Goal: Information Seeking & Learning: Learn about a topic

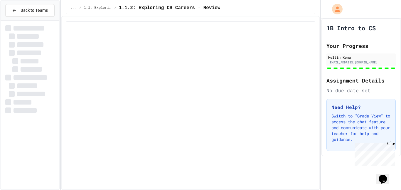
click at [21, 12] on span "Back to Teams" at bounding box center [34, 10] width 27 height 6
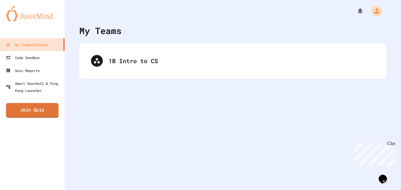
click at [34, 114] on link "Join Quiz" at bounding box center [32, 110] width 53 height 15
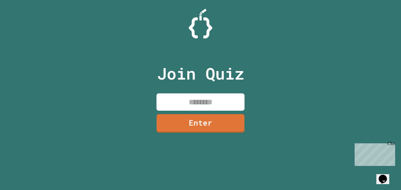
click at [185, 105] on input at bounding box center [200, 101] width 88 height 17
type input "*"
type input "********"
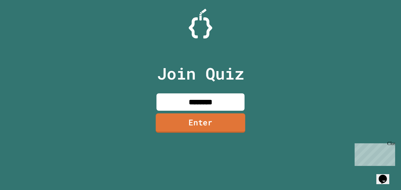
click at [190, 126] on link "Enter" at bounding box center [201, 122] width 90 height 19
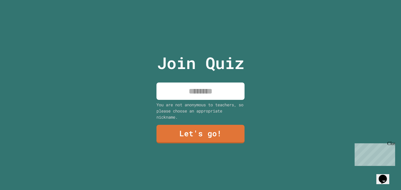
click at [201, 91] on input at bounding box center [200, 90] width 88 height 17
type input "******"
click at [214, 131] on link "Let's go!" at bounding box center [200, 133] width 87 height 19
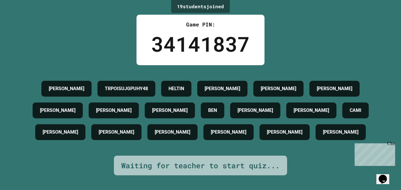
click at [145, 104] on div "EMELY" at bounding box center [170, 110] width 50 height 16
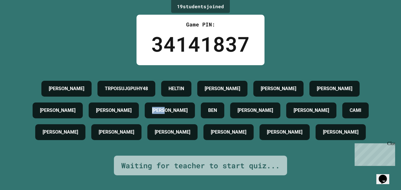
click at [145, 104] on div "EMELY" at bounding box center [170, 110] width 50 height 16
click at [184, 87] on h4 "HELTIN" at bounding box center [177, 88] width 16 height 7
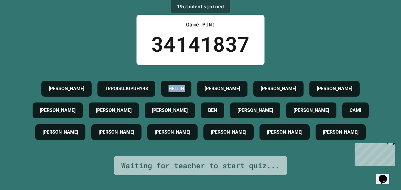
click at [184, 87] on h4 "HELTIN" at bounding box center [177, 88] width 16 height 7
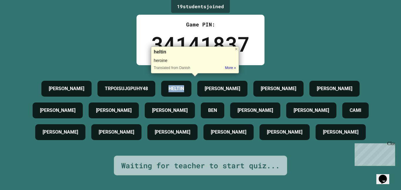
click at [184, 87] on h4 "HELTIN" at bounding box center [177, 88] width 16 height 7
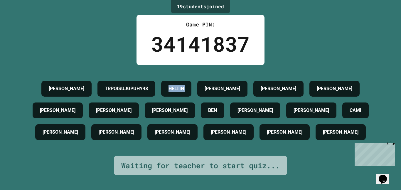
click at [184, 87] on h4 "HELTIN" at bounding box center [177, 88] width 16 height 7
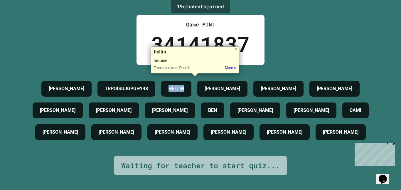
click at [240, 85] on h4 "ELIJAH" at bounding box center [223, 88] width 36 height 7
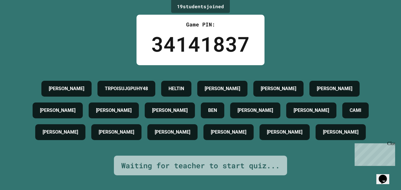
click at [240, 85] on h4 "ELIJAH" at bounding box center [223, 88] width 36 height 7
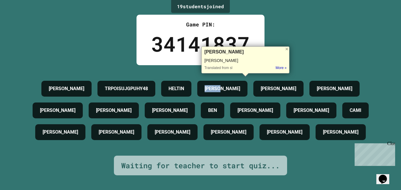
click at [208, 107] on h4 "BEN" at bounding box center [212, 110] width 9 height 7
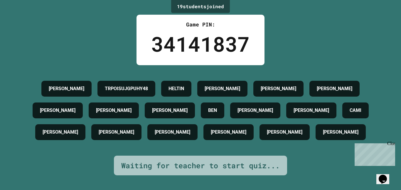
click at [208, 107] on h4 "BEN" at bounding box center [212, 110] width 9 height 7
click at [208, 109] on h4 "BEN" at bounding box center [212, 110] width 9 height 7
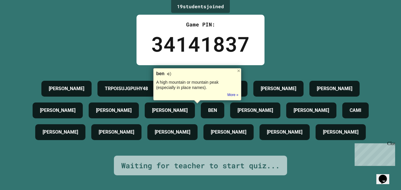
click at [158, 110] on h4 "EMELY" at bounding box center [170, 110] width 36 height 7
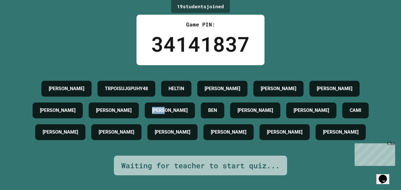
click at [158, 110] on h4 "EMELY" at bounding box center [170, 110] width 36 height 7
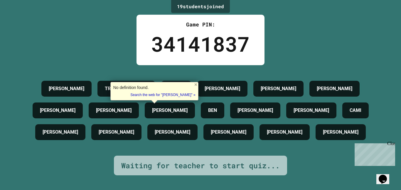
click at [114, 114] on h4 "MEL" at bounding box center [114, 110] width 36 height 7
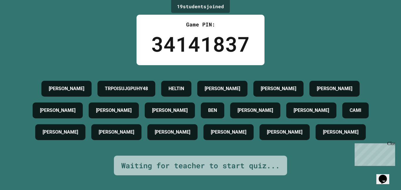
click at [114, 114] on h4 "MEL" at bounding box center [114, 110] width 36 height 7
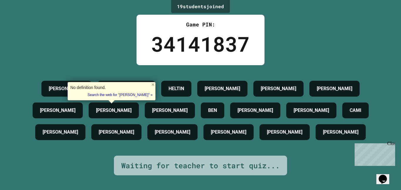
click at [62, 113] on h4 "OLIVER C." at bounding box center [58, 110] width 36 height 7
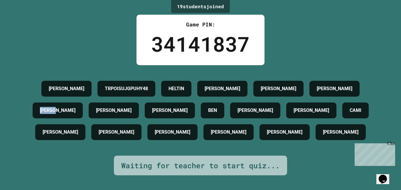
click at [62, 113] on h4 "OLIVER C." at bounding box center [58, 110] width 36 height 7
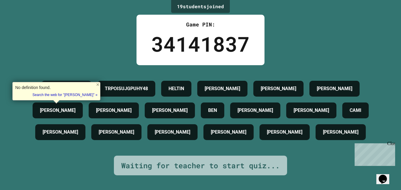
click at [129, 85] on h4 "TRPOISUJGPUHY48" at bounding box center [126, 88] width 43 height 7
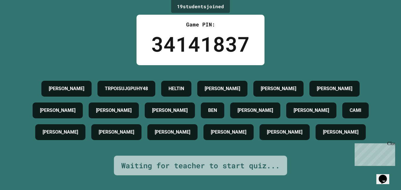
click at [129, 85] on h4 "TRPOISUJGPUHY48" at bounding box center [126, 88] width 43 height 7
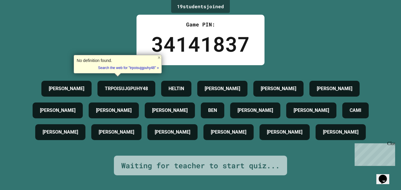
click at [49, 85] on h4 "JACOB" at bounding box center [67, 88] width 36 height 7
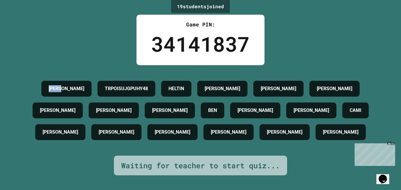
click at [49, 85] on h4 "JACOB" at bounding box center [67, 88] width 36 height 7
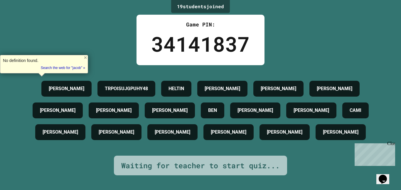
click at [73, 117] on div "OLIVER C." at bounding box center [58, 110] width 50 height 16
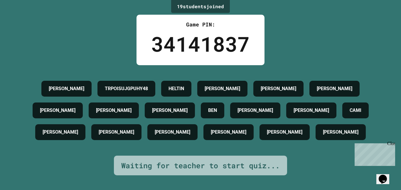
click at [118, 136] on h4 "FAYE" at bounding box center [117, 132] width 36 height 7
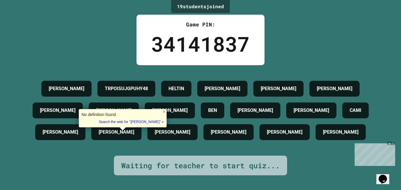
click at [56, 157] on div "19 student s joined Game PIN: 34141837 JACOB TRPOISUJGPUHY48 HELTIN ELIJAH AILE…" at bounding box center [200, 95] width 401 height 190
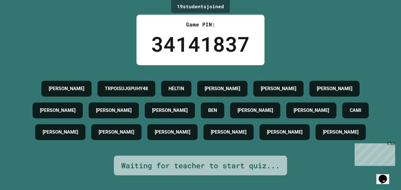
click at [184, 85] on h4 "HELTIN" at bounding box center [177, 88] width 16 height 7
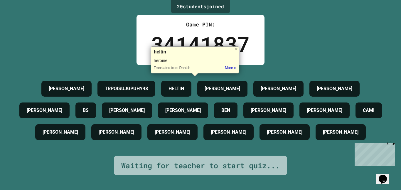
click at [239, 85] on h4 "ELIJAH" at bounding box center [223, 88] width 36 height 7
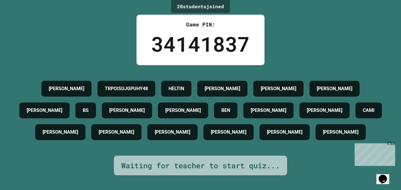
click at [251, 113] on h4 "EVELYN R." at bounding box center [269, 110] width 36 height 7
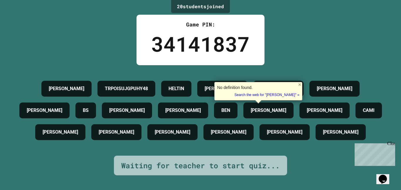
click at [296, 86] on h4 "AILEEN" at bounding box center [279, 88] width 36 height 7
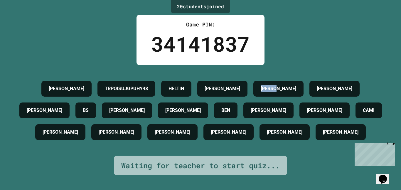
click at [296, 86] on h4 "AILEEN" at bounding box center [279, 88] width 36 height 7
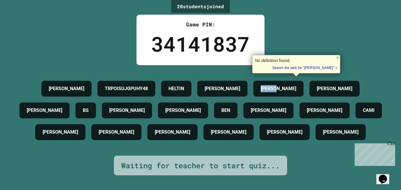
click at [296, 86] on h4 "AILEEN" at bounding box center [279, 88] width 36 height 7
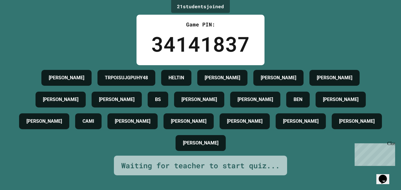
click at [301, 125] on h4 "ROBERT" at bounding box center [301, 121] width 36 height 7
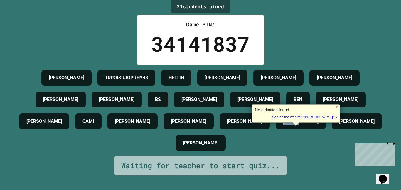
click at [301, 125] on h4 "ROBERT" at bounding box center [301, 121] width 36 height 7
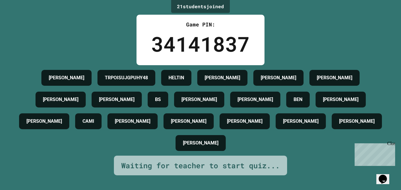
click at [207, 146] on h4 "YAZMIN" at bounding box center [201, 142] width 36 height 7
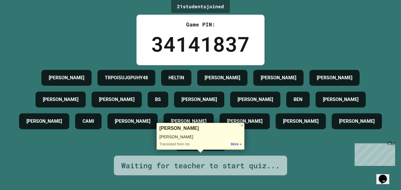
click at [185, 107] on div "MEL" at bounding box center [199, 100] width 50 height 16
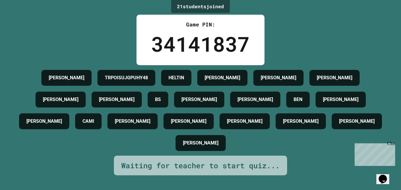
click at [193, 125] on h4 "FAYE" at bounding box center [189, 121] width 36 height 7
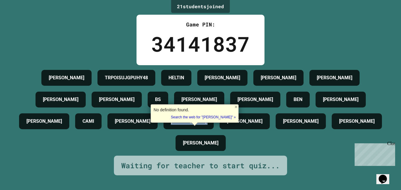
click at [193, 125] on h4 "FAYE" at bounding box center [189, 121] width 36 height 7
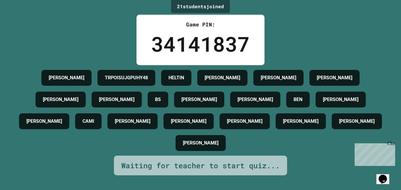
click at [69, 129] on div "HENRY" at bounding box center [44, 121] width 50 height 16
click at [102, 129] on div "CAMI" at bounding box center [88, 121] width 26 height 16
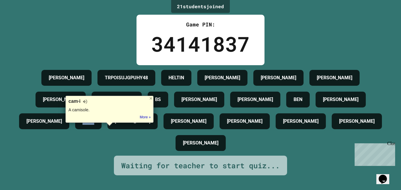
click at [102, 129] on div "CAMI" at bounding box center [88, 121] width 26 height 16
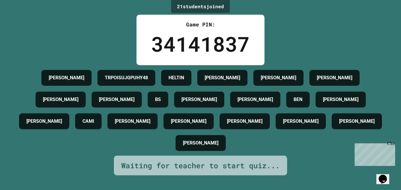
click at [66, 102] on h4 "ELIAS" at bounding box center [61, 99] width 36 height 7
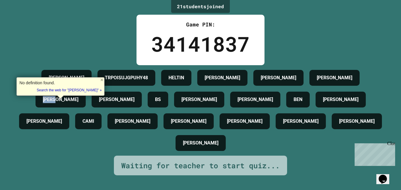
click at [49, 118] on div "JACOB TRPOISUJGPUHY48 HELTIN ELIJAH AILEEN KENZIE C. ELIAS OLIVER C. BS MEL EME…" at bounding box center [201, 110] width 372 height 87
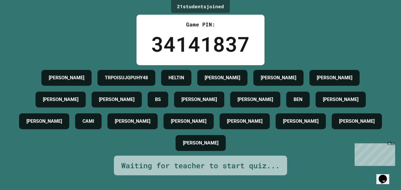
click at [385, 46] on div "21 student s joined Game PIN: 34141837 JACOB TRPOISUJGPUHY48 HELTIN ELIJAH AILE…" at bounding box center [200, 95] width 401 height 190
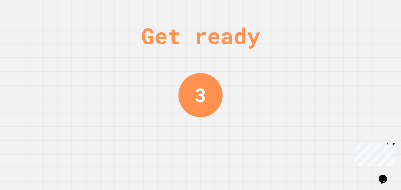
click at [360, 109] on div "Get ready 3" at bounding box center [200, 95] width 401 height 190
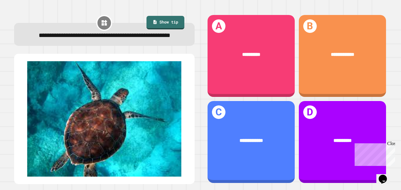
click at [393, 144] on div "Close" at bounding box center [390, 144] width 7 height 7
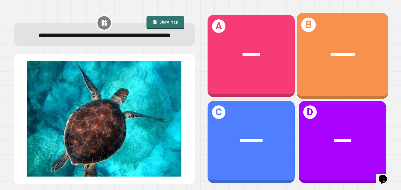
click at [369, 28] on div "**********" at bounding box center [343, 56] width 92 height 86
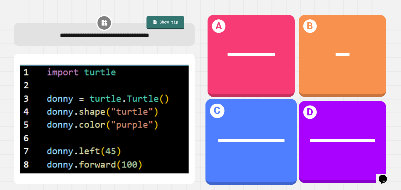
click at [275, 120] on div "**********" at bounding box center [251, 142] width 92 height 86
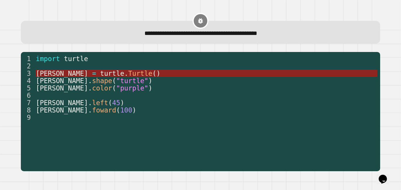
click at [152, 75] on span "(" at bounding box center [154, 74] width 4 height 8
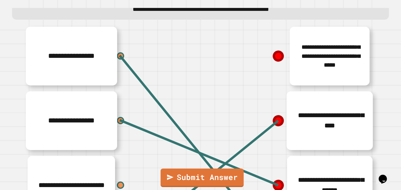
scroll to position [28, 0]
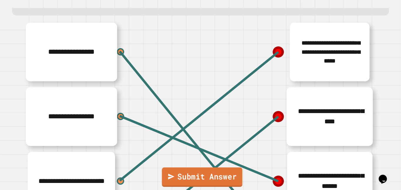
click at [214, 174] on link "Submit Answer" at bounding box center [202, 176] width 80 height 19
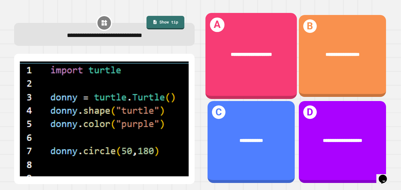
click at [268, 91] on div "**********" at bounding box center [251, 56] width 92 height 86
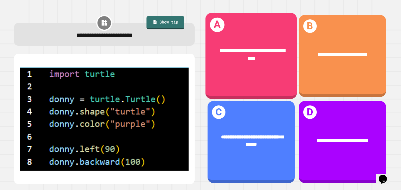
click at [265, 76] on div "**********" at bounding box center [251, 56] width 92 height 86
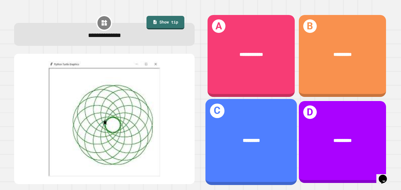
click at [284, 135] on div "*********" at bounding box center [251, 141] width 92 height 28
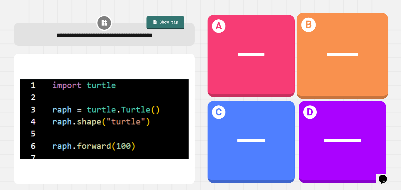
click at [370, 64] on div "**********" at bounding box center [343, 55] width 92 height 28
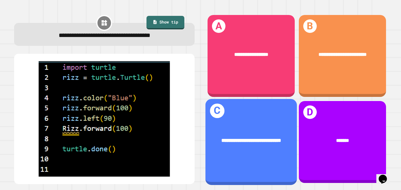
click at [260, 127] on div "**********" at bounding box center [251, 141] width 92 height 28
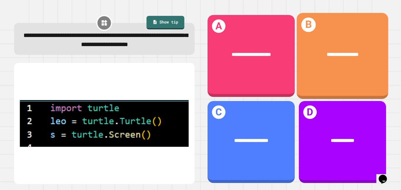
click at [329, 74] on div "**********" at bounding box center [343, 56] width 92 height 86
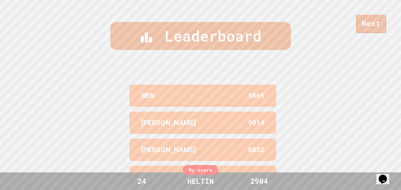
scroll to position [242, 0]
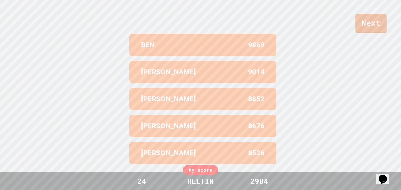
click at [361, 25] on link "Next" at bounding box center [371, 23] width 31 height 19
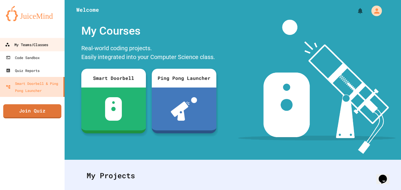
click at [36, 45] on div "My Teams/Classes" at bounding box center [26, 44] width 43 height 7
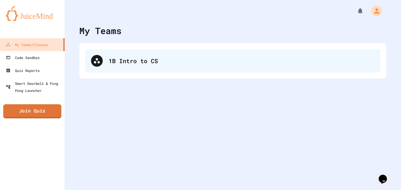
click at [110, 50] on div "1B Intro to CS" at bounding box center [232, 60] width 295 height 23
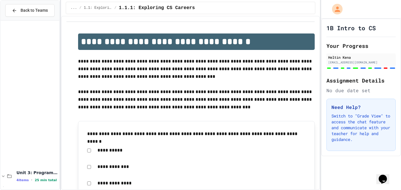
scroll to position [162, 0]
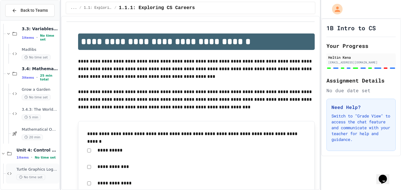
click at [33, 167] on span "Turtle Graphics Logo/character" at bounding box center [37, 169] width 42 height 5
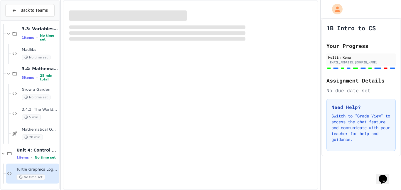
scroll to position [155, 0]
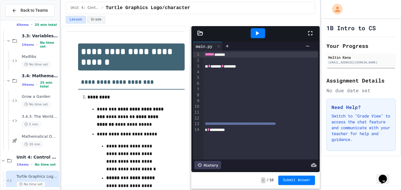
click at [246, 67] on div "* * ****** * ********" at bounding box center [260, 66] width 115 height 6
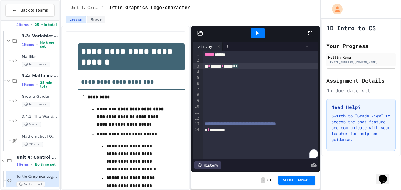
click at [245, 73] on div "To enrich screen reader interactions, please activate Accessibility in Grammarl…" at bounding box center [260, 72] width 115 height 6
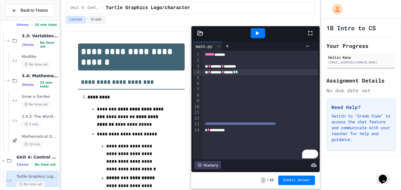
click at [258, 72] on div "* * ****** * ****** * *" at bounding box center [260, 72] width 115 height 6
click at [255, 31] on icon at bounding box center [257, 33] width 7 height 7
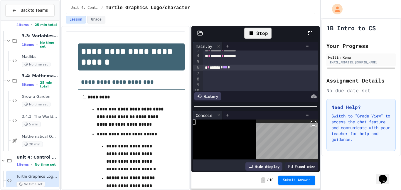
scroll to position [17, 0]
click at [232, 73] on div "To enrich screen reader interactions, please activate Accessibility in Grammarl…" at bounding box center [260, 72] width 115 height 6
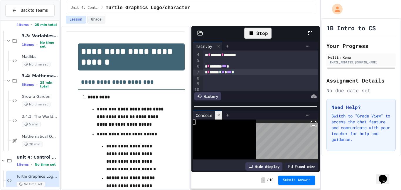
click at [220, 117] on icon at bounding box center [219, 115] width 4 height 4
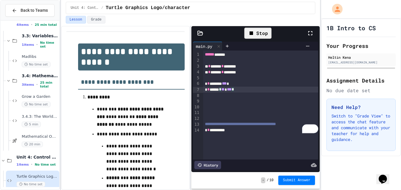
scroll to position [0, 0]
click at [252, 34] on icon at bounding box center [252, 33] width 4 height 4
click at [252, 34] on div at bounding box center [258, 33] width 14 height 10
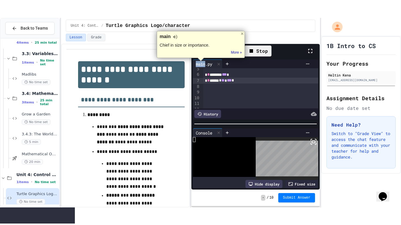
scroll to position [28, 0]
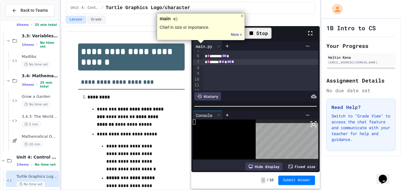
click at [314, 122] on icon at bounding box center [313, 124] width 7 height 7
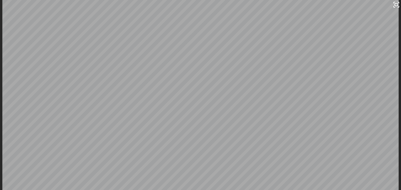
scroll to position [0, 0]
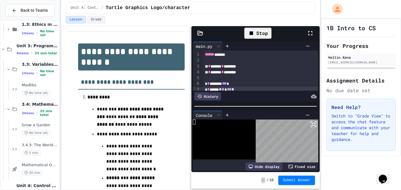
click at [237, 77] on div "To enrich screen reader interactions, please activate Accessibility in Grammarl…" at bounding box center [260, 78] width 115 height 6
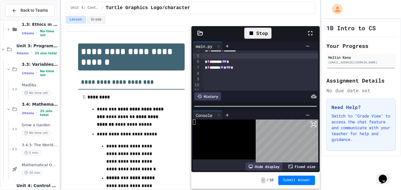
scroll to position [24, 0]
click at [224, 65] on span "**" at bounding box center [221, 65] width 3 height 4
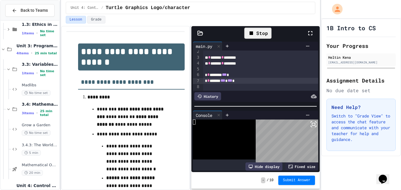
scroll to position [8, 0]
click at [236, 73] on div "* * ******** *** *" at bounding box center [260, 76] width 115 height 6
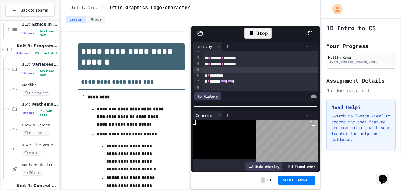
click at [228, 70] on div "To enrich screen reader interactions, please activate Accessibility in Grammarl…" at bounding box center [260, 70] width 115 height 6
click at [258, 37] on div "Stop" at bounding box center [257, 33] width 27 height 11
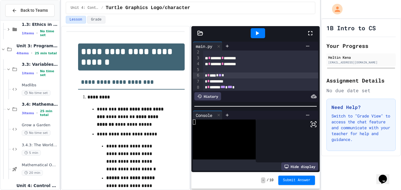
click at [258, 37] on div at bounding box center [258, 33] width 14 height 10
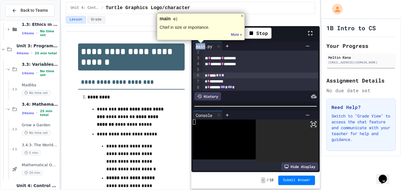
click at [297, 151] on div at bounding box center [287, 140] width 63 height 43
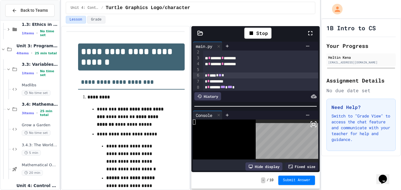
click at [313, 124] on icon at bounding box center [313, 124] width 7 height 7
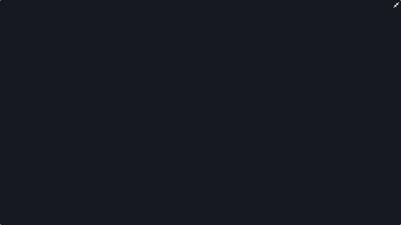
click at [308, 96] on div at bounding box center [200, 112] width 401 height 225
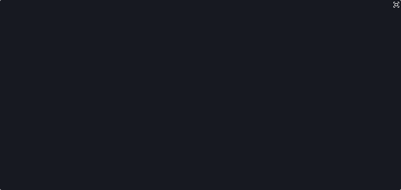
scroll to position [15, 0]
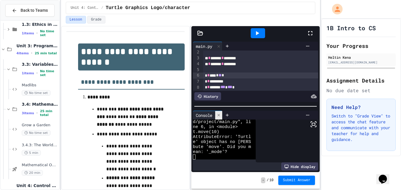
click at [220, 117] on icon at bounding box center [219, 115] width 4 height 4
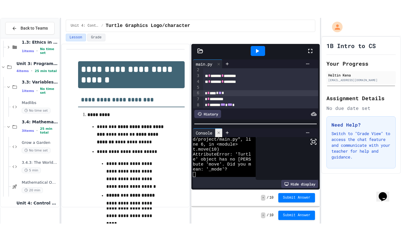
scroll to position [0, 0]
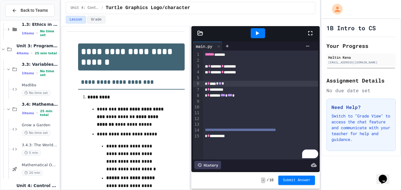
click at [232, 85] on div "* * **** * ** *" at bounding box center [260, 84] width 115 height 6
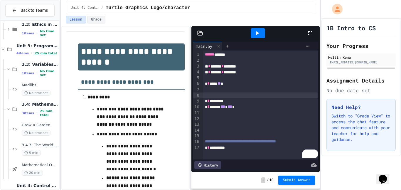
click at [218, 84] on div "* * ***** ** *" at bounding box center [260, 84] width 115 height 6
click at [224, 85] on span "*" at bounding box center [223, 83] width 2 height 4
click at [257, 33] on icon at bounding box center [257, 33] width 3 height 4
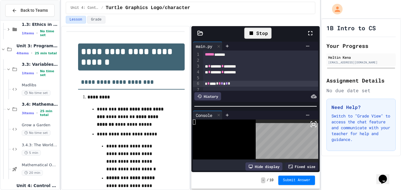
click at [313, 124] on icon at bounding box center [313, 124] width 7 height 7
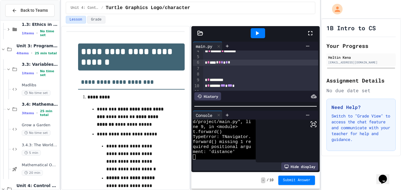
scroll to position [28, 0]
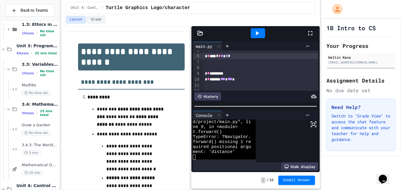
click at [228, 74] on div "* * *********" at bounding box center [260, 73] width 115 height 6
click at [255, 34] on icon at bounding box center [257, 33] width 7 height 7
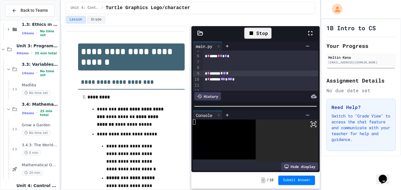
click at [311, 126] on icon at bounding box center [311, 126] width 1 height 1
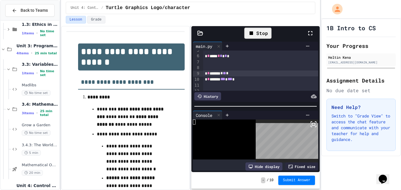
click at [277, 132] on body "**********" at bounding box center [200, 95] width 401 height 190
click at [314, 122] on icon at bounding box center [313, 124] width 7 height 7
click at [311, 124] on div at bounding box center [200, 95] width 401 height 190
click at [311, 124] on icon at bounding box center [313, 124] width 7 height 7
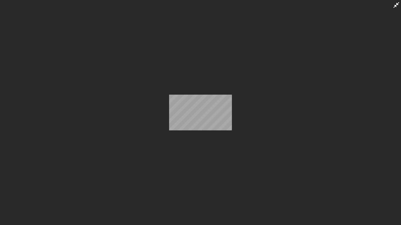
click at [398, 2] on icon at bounding box center [396, 4] width 7 height 7
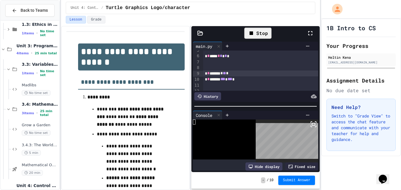
click at [232, 79] on span "***" at bounding box center [230, 79] width 5 height 4
click at [262, 29] on div "Stop" at bounding box center [257, 33] width 27 height 11
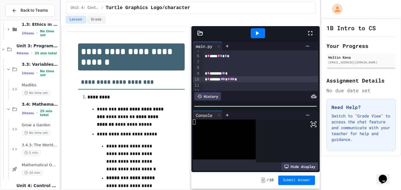
click at [262, 29] on div at bounding box center [258, 33] width 14 height 10
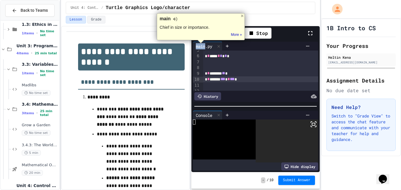
click at [259, 122] on div at bounding box center [287, 140] width 63 height 43
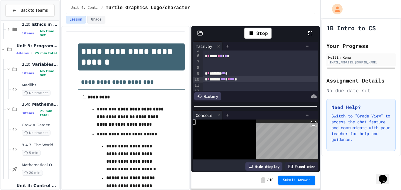
click at [314, 125] on icon at bounding box center [313, 124] width 7 height 7
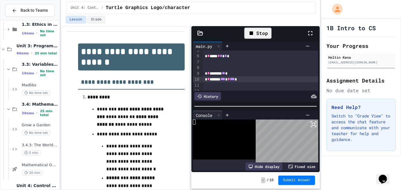
click at [265, 33] on div "Stop" at bounding box center [257, 33] width 27 height 11
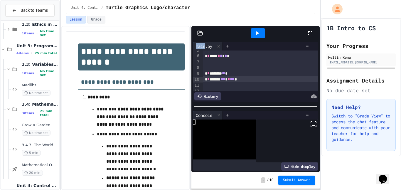
click at [265, 33] on div at bounding box center [258, 33] width 14 height 10
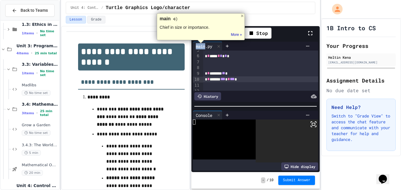
click at [312, 127] on icon at bounding box center [313, 124] width 7 height 7
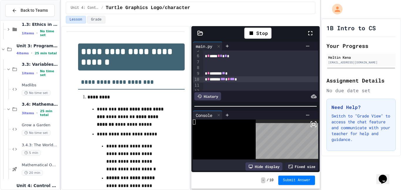
click at [230, 80] on span "*" at bounding box center [229, 79] width 2 height 4
click at [252, 82] on div "* * ******* *** * *** *" at bounding box center [260, 79] width 115 height 6
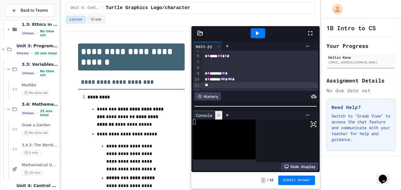
click at [218, 117] on icon at bounding box center [219, 115] width 4 height 4
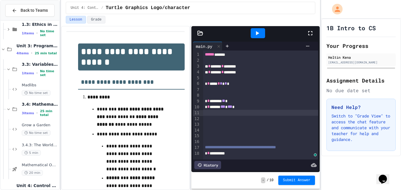
click at [401, 41] on div "1B Intro to CS Your Progress Heltin Kena hk053087@sdale.org Assignment Details …" at bounding box center [361, 87] width 80 height 138
click at [225, 102] on span "**" at bounding box center [223, 101] width 3 height 4
click at [249, 97] on div "To enrich screen reader interactions, please activate Accessibility in Grammarl…" at bounding box center [260, 95] width 115 height 6
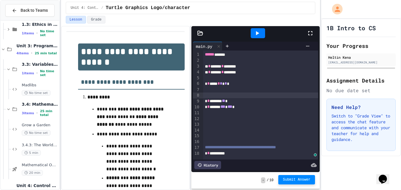
click at [291, 182] on button "Submit Answer" at bounding box center [296, 179] width 37 height 9
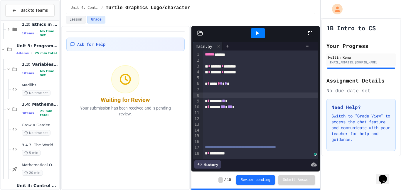
click at [255, 36] on icon at bounding box center [257, 33] width 7 height 7
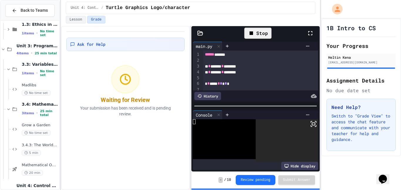
click at [314, 125] on icon at bounding box center [313, 123] width 7 height 7
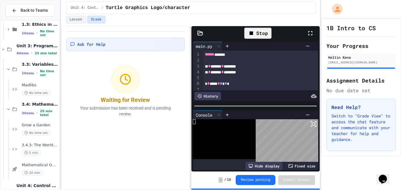
click at [218, 117] on div at bounding box center [200, 95] width 401 height 190
click at [218, 117] on div at bounding box center [218, 115] width 7 height 9
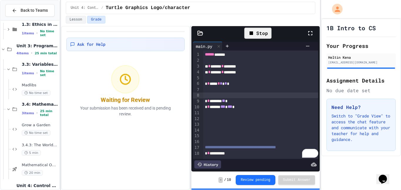
click at [233, 100] on div "* * ******** ** *" at bounding box center [260, 101] width 115 height 6
click at [253, 34] on icon at bounding box center [252, 33] width 4 height 4
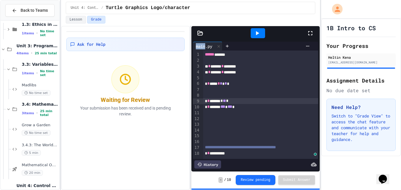
click at [253, 34] on div at bounding box center [258, 33] width 14 height 10
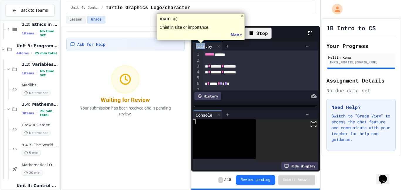
click at [314, 122] on icon at bounding box center [313, 123] width 7 height 7
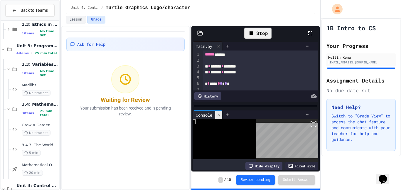
click at [220, 116] on icon at bounding box center [219, 115] width 4 height 4
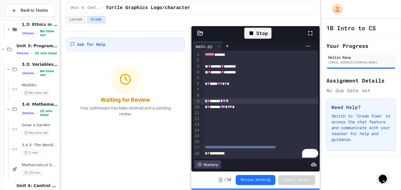
click at [226, 82] on div "* * ***** * * * * *" at bounding box center [260, 84] width 115 height 6
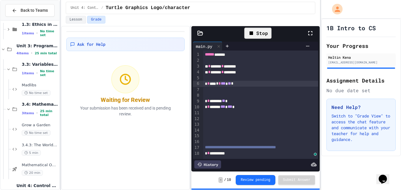
click at [254, 34] on icon at bounding box center [251, 33] width 7 height 7
click at [254, 34] on icon at bounding box center [257, 33] width 7 height 7
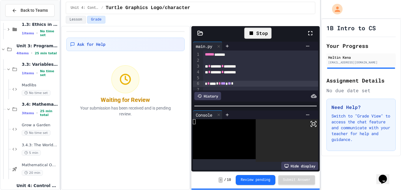
click at [314, 125] on icon at bounding box center [313, 123] width 7 height 7
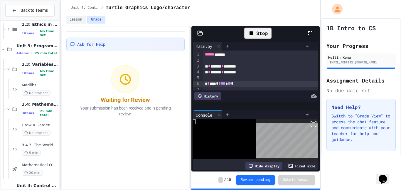
click at [221, 116] on div at bounding box center [200, 95] width 401 height 190
click at [221, 116] on icon at bounding box center [219, 115] width 4 height 4
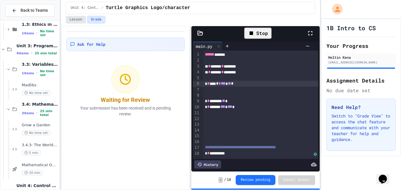
click at [81, 22] on button "Lesson" at bounding box center [76, 20] width 20 height 8
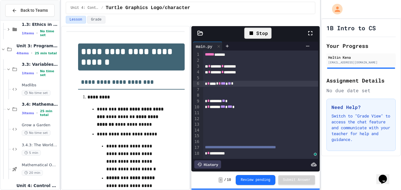
click at [218, 83] on div "* * **** * * *** * ** *" at bounding box center [260, 84] width 115 height 6
click at [248, 85] on div "* * ***** * * *** * ** *" at bounding box center [260, 84] width 115 height 6
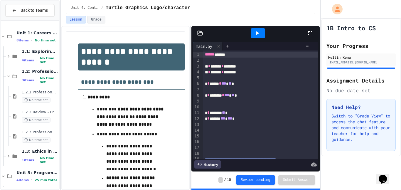
click at [256, 36] on icon at bounding box center [257, 33] width 7 height 7
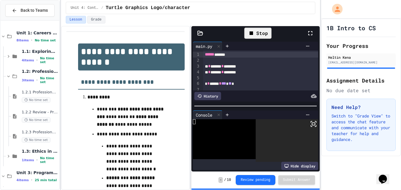
click at [311, 121] on icon at bounding box center [313, 123] width 7 height 7
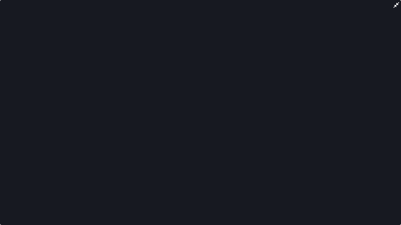
click at [394, 4] on icon at bounding box center [396, 4] width 7 height 7
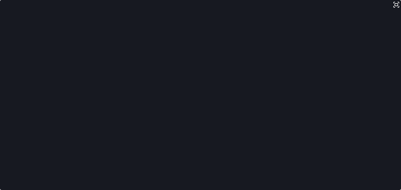
scroll to position [15, 0]
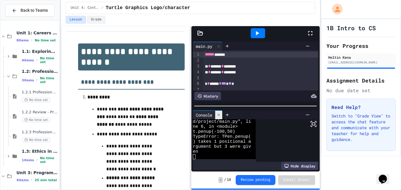
click at [216, 114] on div at bounding box center [218, 115] width 7 height 9
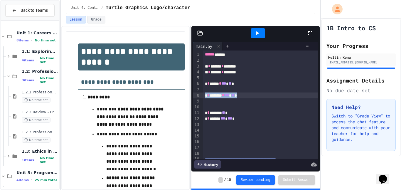
drag, startPoint x: 250, startPoint y: 95, endPoint x: 203, endPoint y: 96, distance: 46.4
click at [203, 96] on div "* * ******** * *** * ** *" at bounding box center [260, 95] width 115 height 6
click at [262, 33] on div at bounding box center [258, 33] width 14 height 10
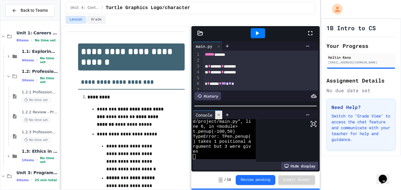
click at [220, 113] on icon at bounding box center [219, 115] width 4 height 4
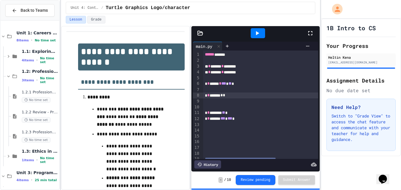
click at [221, 83] on div "* * ****** * *** * ** *" at bounding box center [260, 84] width 115 height 6
click at [223, 79] on div "To enrich screen reader interactions, please activate Accessibility in Grammarl…" at bounding box center [260, 78] width 115 height 6
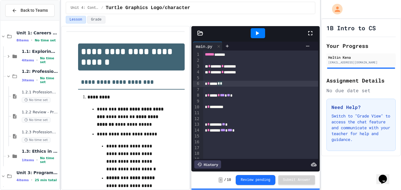
click at [261, 33] on div at bounding box center [258, 33] width 14 height 10
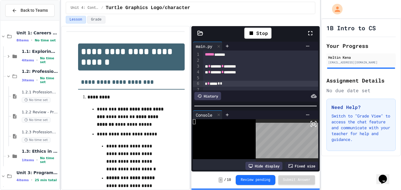
click at [307, 128] on body "**********" at bounding box center [200, 95] width 401 height 190
click at [315, 125] on icon at bounding box center [313, 123] width 7 height 7
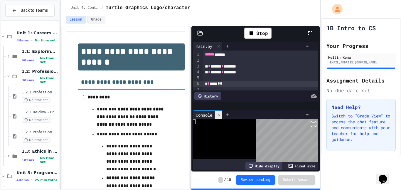
click at [217, 117] on div at bounding box center [218, 115] width 7 height 9
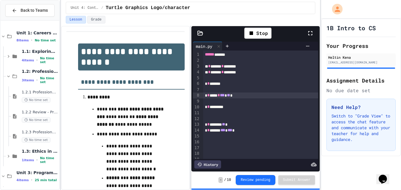
click at [230, 96] on span "**" at bounding box center [228, 95] width 3 height 4
click at [257, 35] on div "Stop" at bounding box center [257, 33] width 27 height 11
click at [257, 35] on icon at bounding box center [257, 33] width 7 height 7
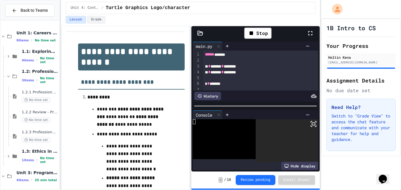
click at [315, 125] on rect at bounding box center [313, 124] width 3 height 2
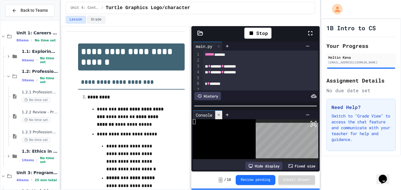
click at [219, 117] on div at bounding box center [218, 115] width 7 height 9
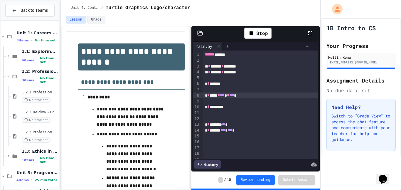
click at [225, 94] on span "***" at bounding box center [222, 95] width 5 height 4
click at [242, 95] on div "* * ***** * *** * * *** *" at bounding box center [260, 95] width 115 height 6
click at [257, 31] on div "Stop" at bounding box center [257, 33] width 27 height 11
click at [257, 31] on icon at bounding box center [257, 33] width 7 height 7
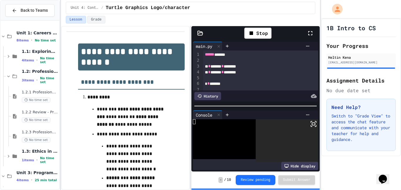
click at [313, 124] on icon at bounding box center [313, 123] width 7 height 7
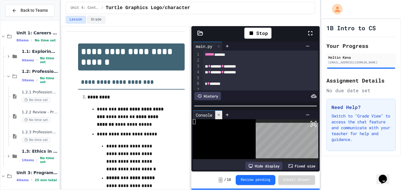
click at [220, 115] on icon at bounding box center [219, 115] width 4 height 4
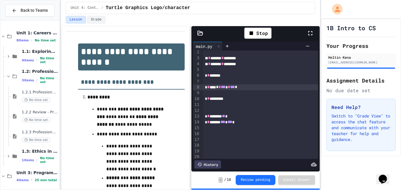
scroll to position [9, 0]
click at [233, 117] on div "* * ******** ** *" at bounding box center [260, 116] width 115 height 6
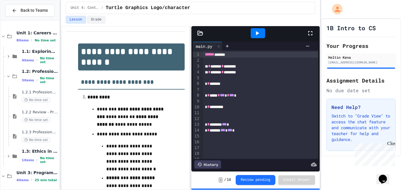
click at [258, 28] on div at bounding box center [258, 33] width 14 height 10
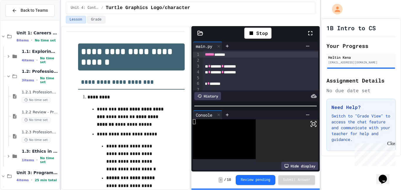
click at [312, 125] on icon at bounding box center [313, 123] width 7 height 7
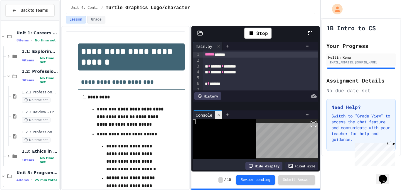
click at [218, 114] on icon at bounding box center [219, 115] width 4 height 4
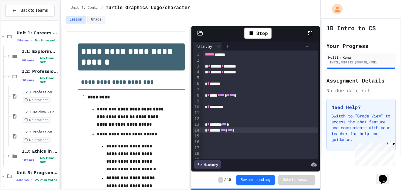
click at [233, 132] on div "* * ******* *** * *** *" at bounding box center [260, 130] width 115 height 6
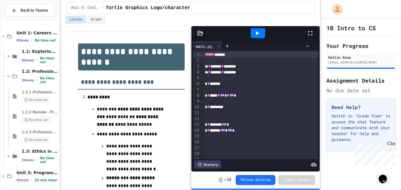
click at [257, 35] on icon at bounding box center [257, 33] width 7 height 7
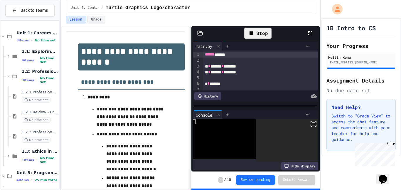
click at [313, 125] on icon at bounding box center [313, 123] width 7 height 7
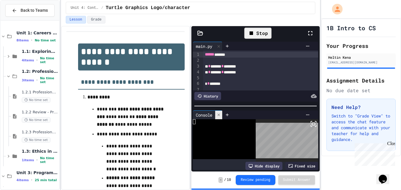
click at [220, 114] on icon at bounding box center [219, 115] width 2 height 2
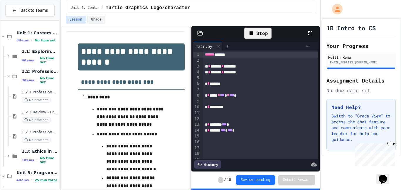
click at [235, 124] on div "* * ******** *** *" at bounding box center [260, 125] width 115 height 6
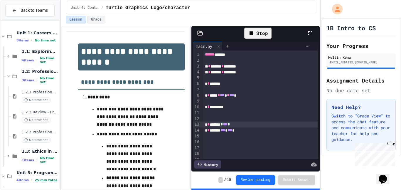
click at [264, 33] on div "Stop" at bounding box center [257, 33] width 27 height 11
click at [264, 33] on div at bounding box center [258, 33] width 14 height 10
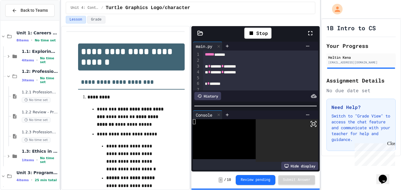
click at [312, 127] on icon at bounding box center [313, 123] width 7 height 7
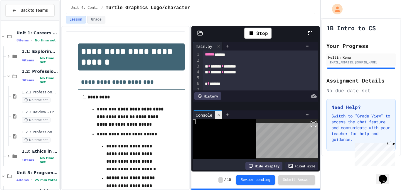
click at [219, 115] on icon at bounding box center [219, 115] width 4 height 4
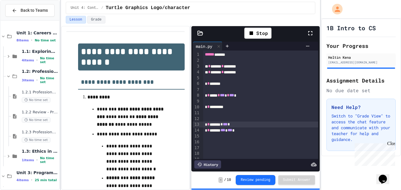
click at [400, 74] on div "1B Intro to CS Your Progress Heltin Kena hk053087@sdale.org Assignment Details …" at bounding box center [361, 87] width 80 height 138
click at [252, 120] on div "To enrich screen reader interactions, please activate Accessibility in Grammarl…" at bounding box center [260, 119] width 115 height 6
click at [257, 134] on div "To enrich screen reader interactions, please activate Accessibility in Grammarl…" at bounding box center [260, 136] width 115 height 6
